Goal: Task Accomplishment & Management: Use online tool/utility

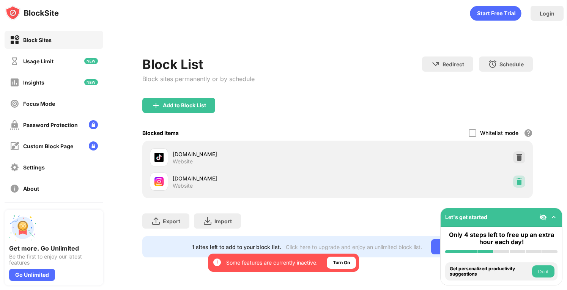
click at [521, 185] on div at bounding box center [519, 182] width 12 height 12
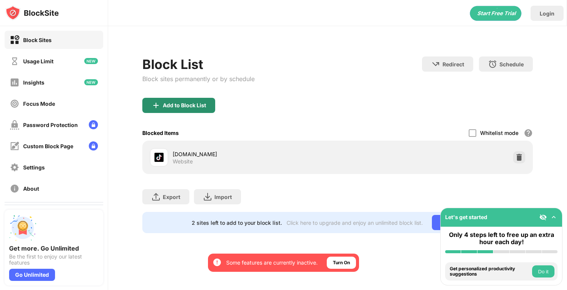
click at [174, 110] on div "Add to Block List" at bounding box center [178, 105] width 73 height 15
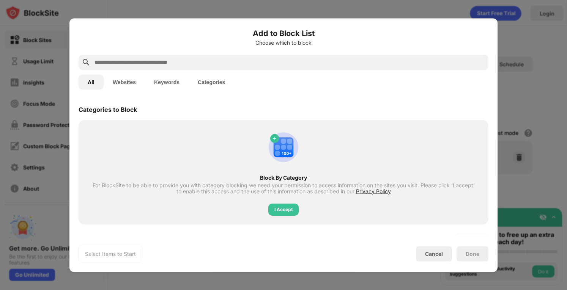
click at [220, 66] on input "text" at bounding box center [290, 62] width 392 height 9
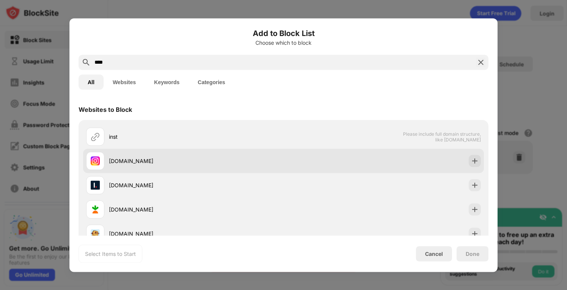
type input "****"
click at [469, 156] on div at bounding box center [475, 161] width 12 height 12
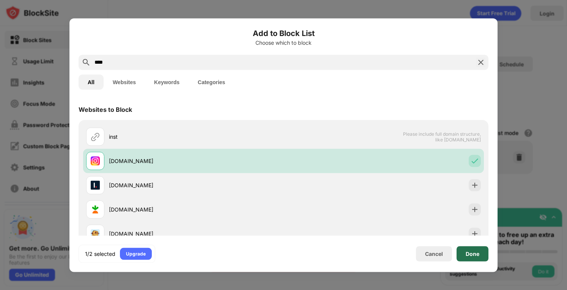
click at [479, 249] on div "Done" at bounding box center [473, 253] width 32 height 15
